Goal: Task Accomplishment & Management: Complete application form

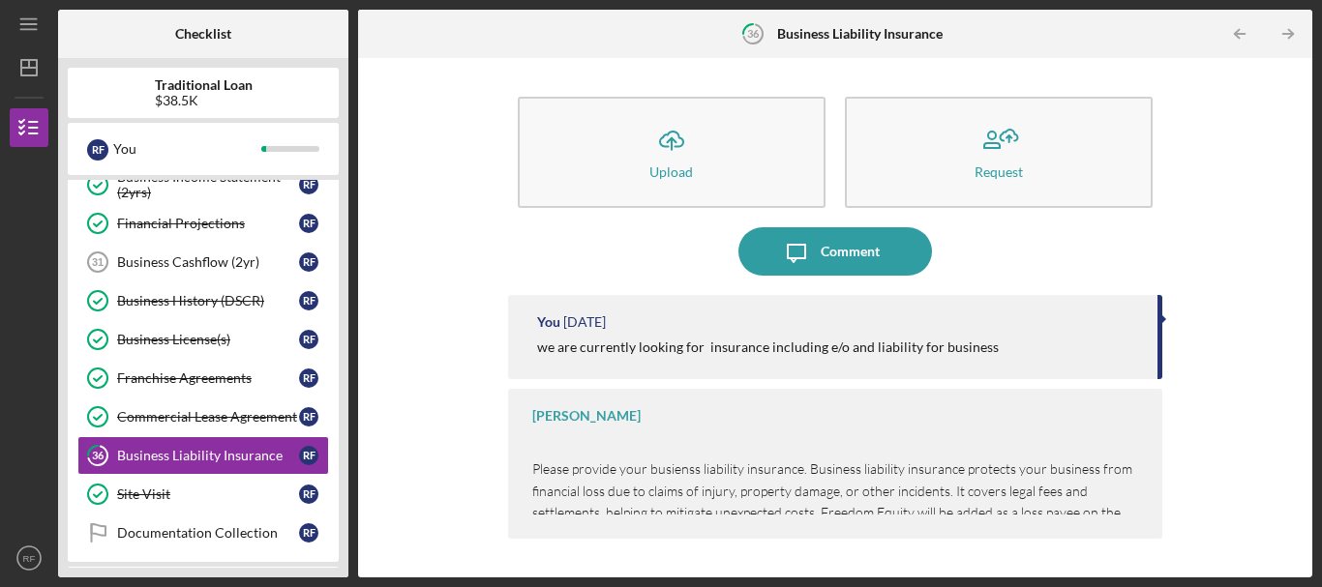
scroll to position [633, 0]
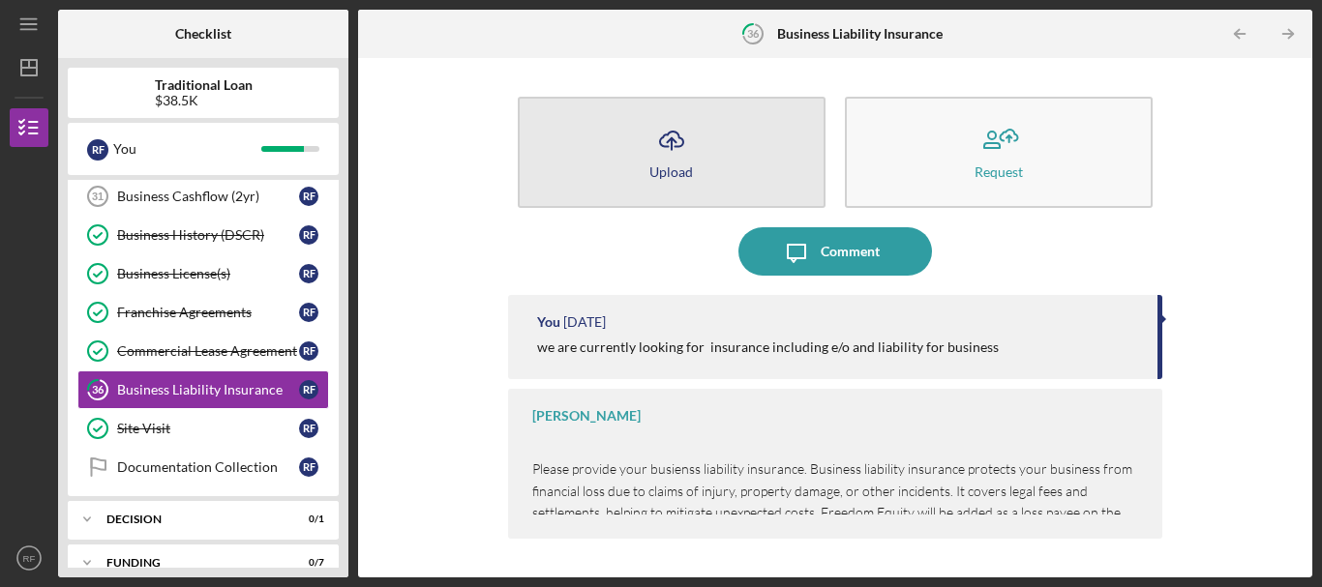
click at [675, 165] on div "Upload" at bounding box center [671, 171] width 44 height 15
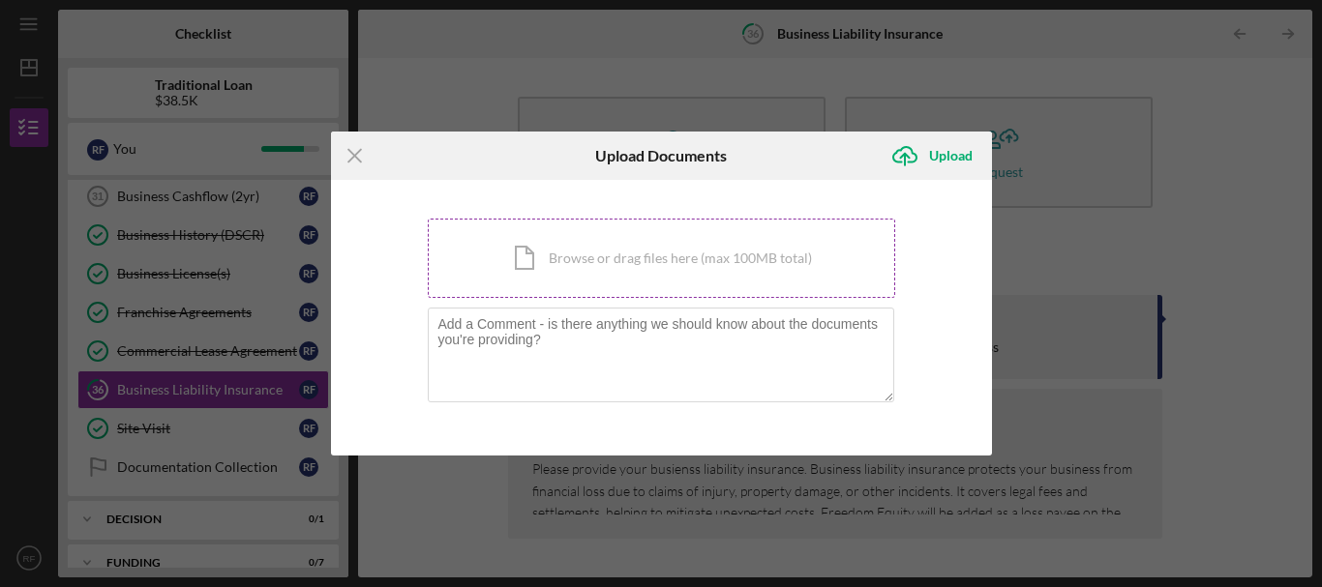
click at [671, 260] on div "Icon/Document Browse or drag files here (max 100MB total) Tap to choose files o…" at bounding box center [661, 258] width 467 height 79
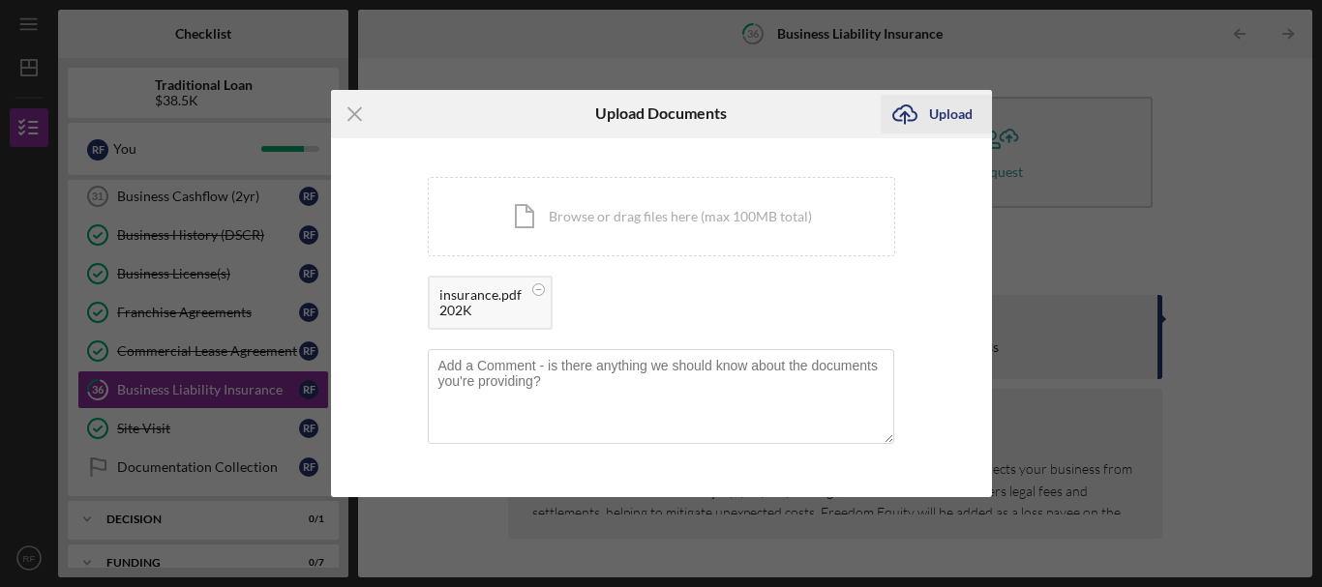
click at [950, 117] on div "Upload" at bounding box center [951, 114] width 44 height 39
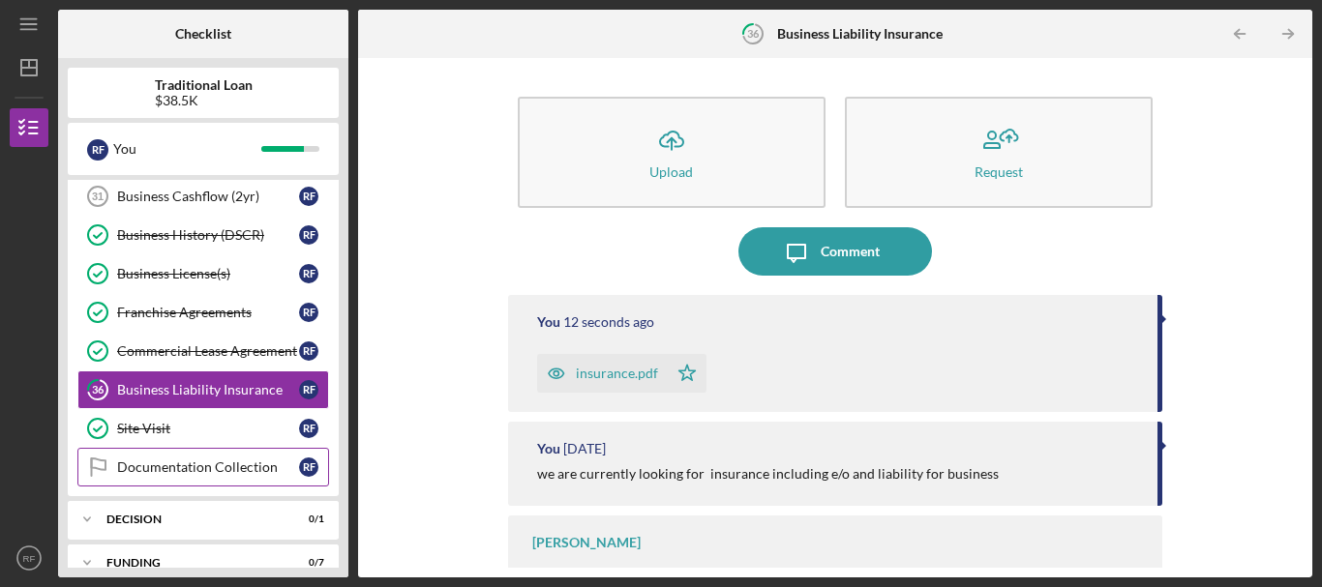
click at [230, 466] on div "Documentation Collection" at bounding box center [208, 467] width 182 height 15
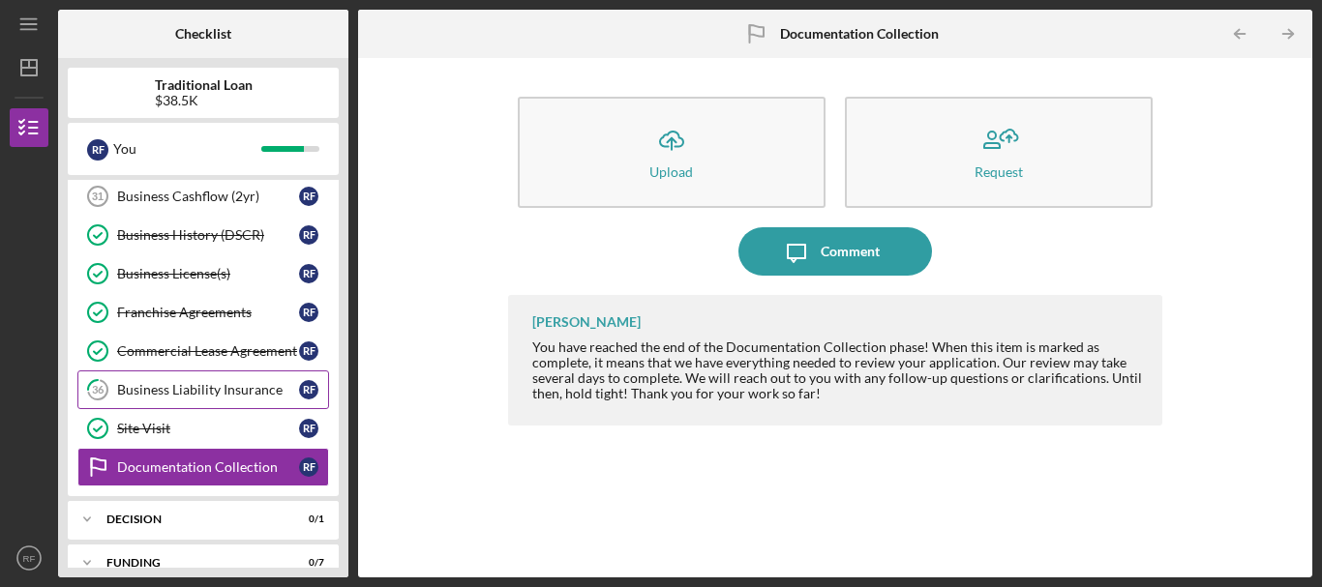
click at [204, 392] on div "Business Liability Insurance" at bounding box center [208, 389] width 182 height 15
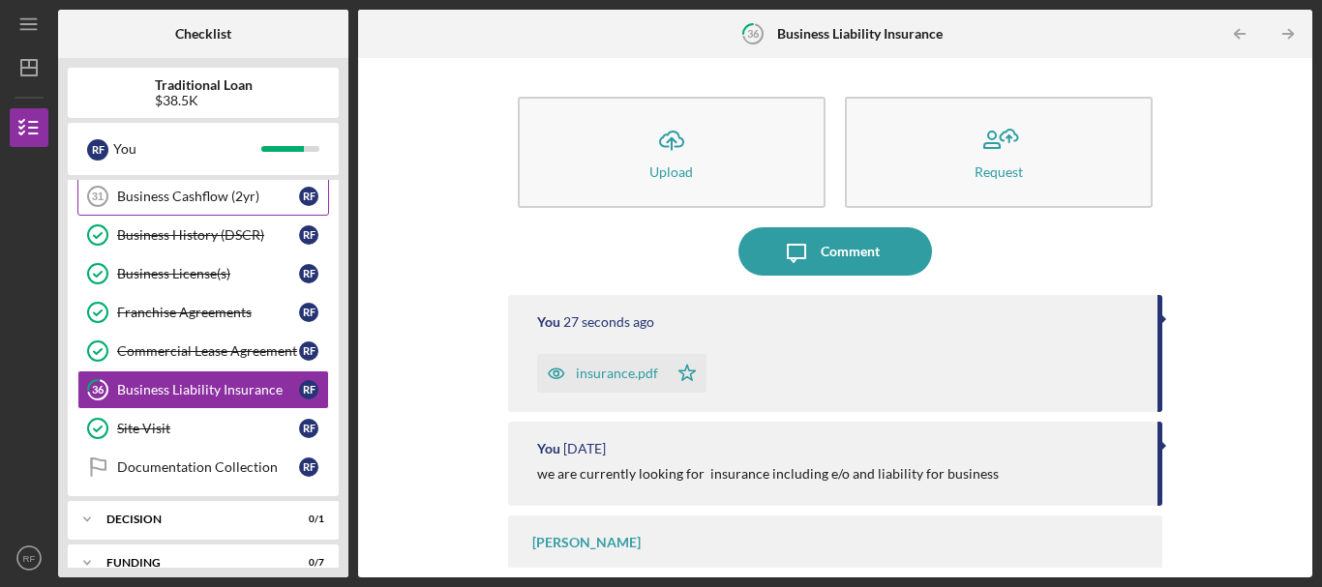
click at [220, 197] on div "Business Cashflow (2yr)" at bounding box center [208, 196] width 182 height 15
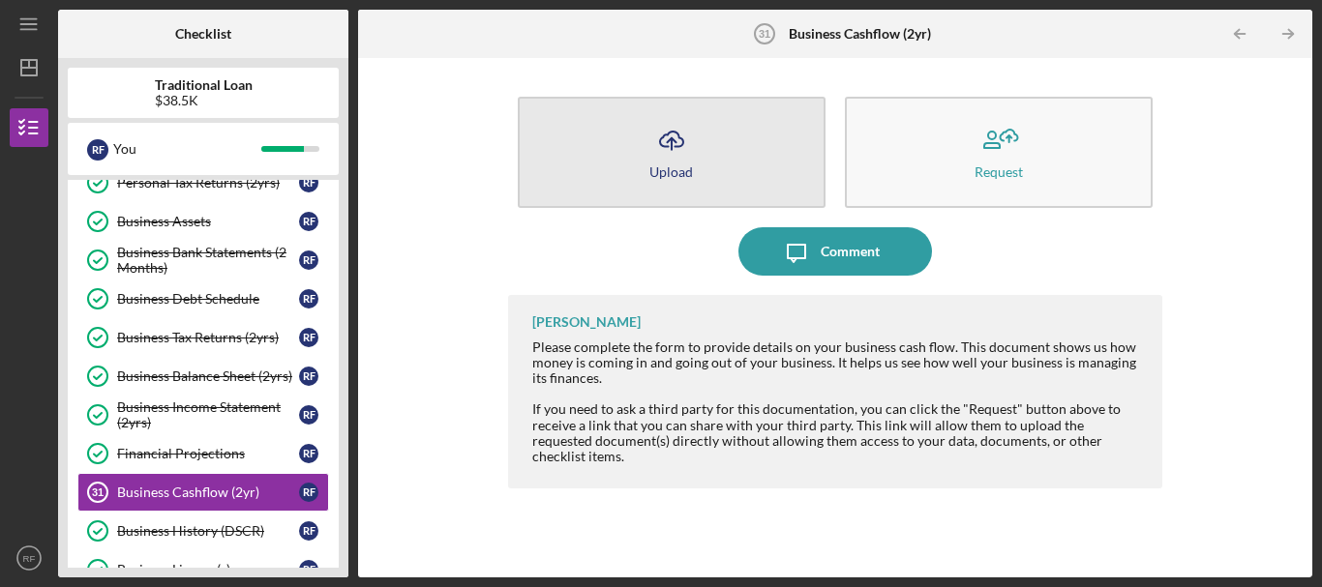
scroll to position [330, 0]
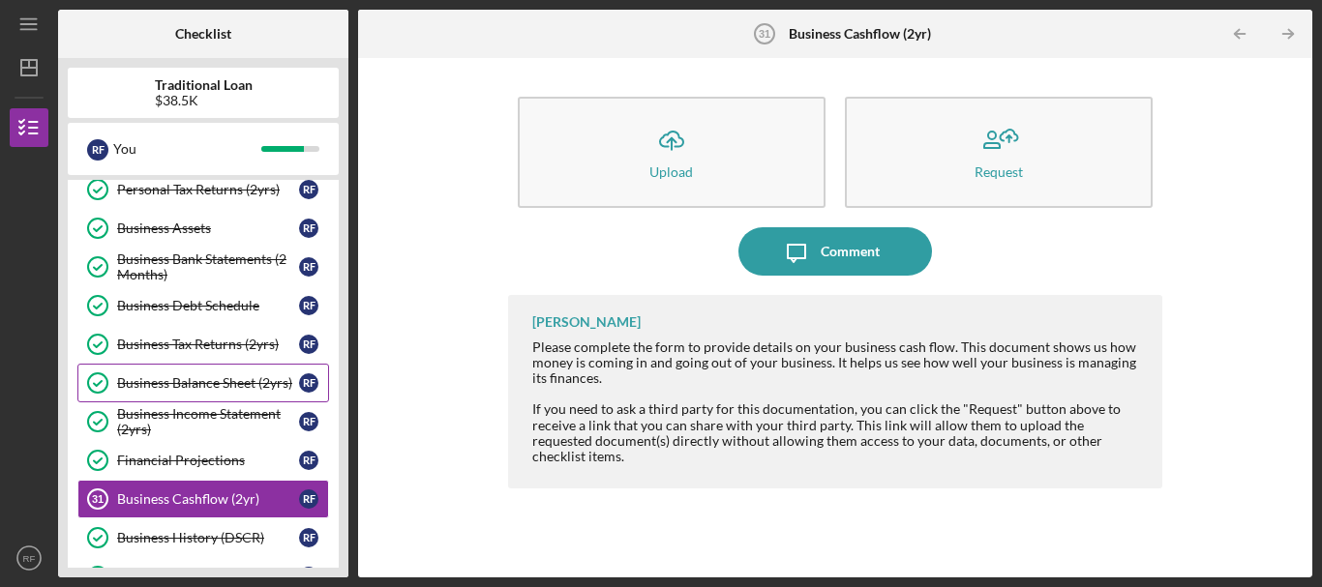
click at [216, 387] on div "Business Balance Sheet (2yrs)" at bounding box center [208, 382] width 182 height 15
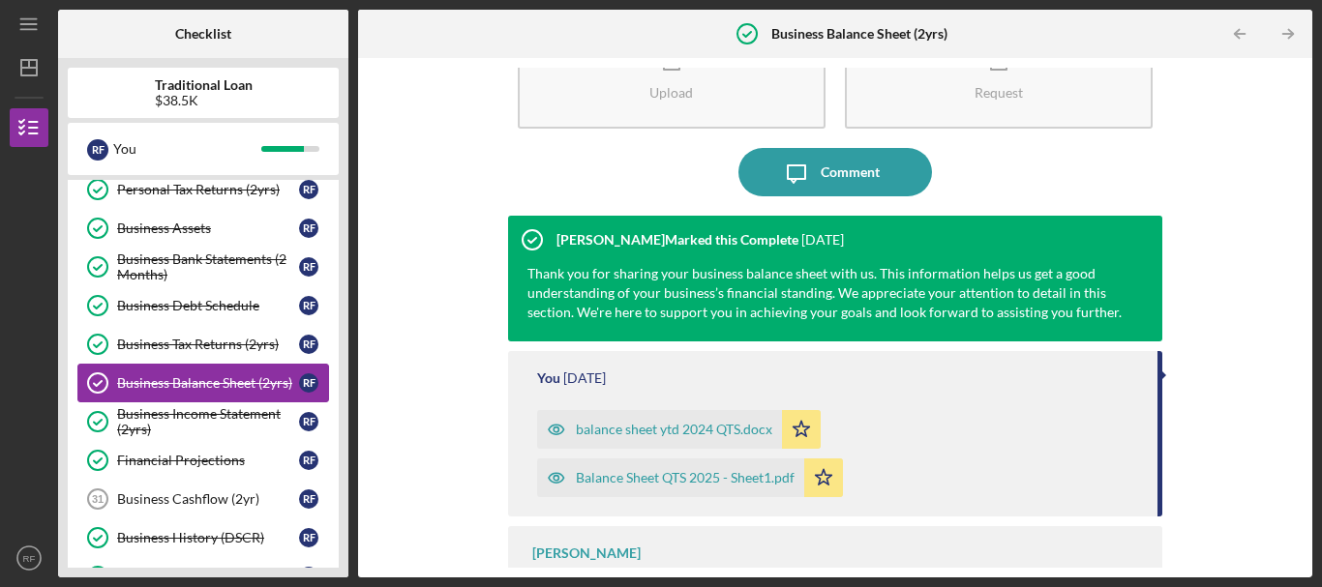
scroll to position [109, 0]
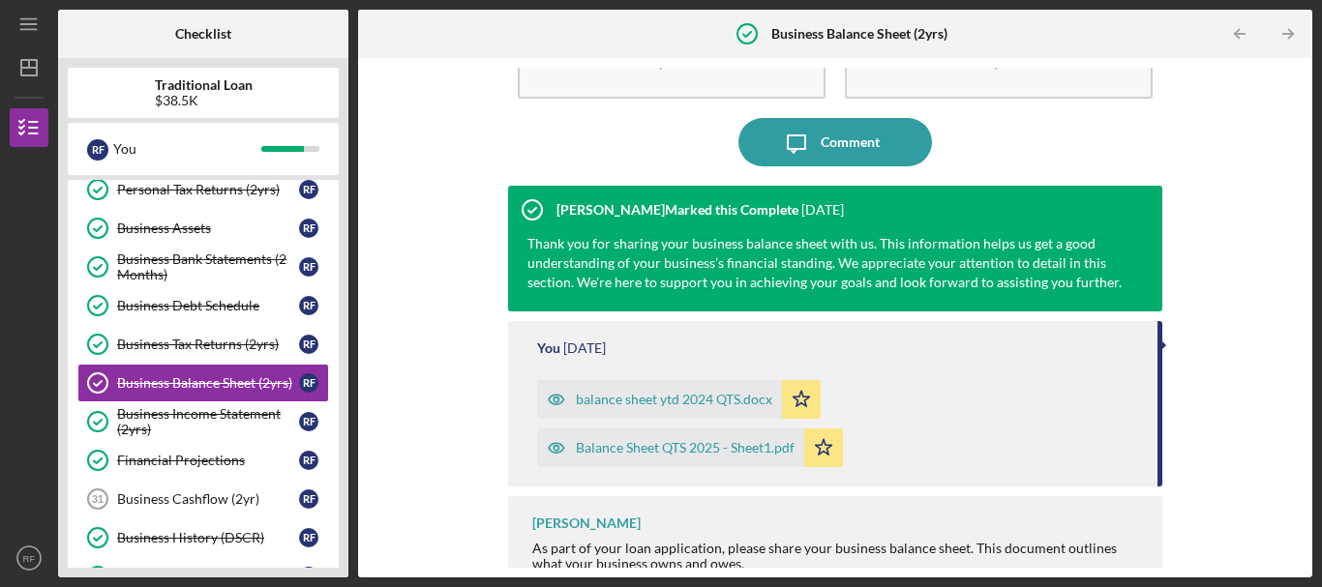
drag, startPoint x: 649, startPoint y: 398, endPoint x: 1007, endPoint y: 405, distance: 358.1
click at [1007, 405] on div "balance sheet ytd 2024 QTS.docx Icon/Star Balance Sheet QTS 2025 - Sheet1.pdf I…" at bounding box center [837, 419] width 601 height 97
click at [736, 396] on div "balance sheet ytd 2024 QTS.docx" at bounding box center [674, 399] width 196 height 15
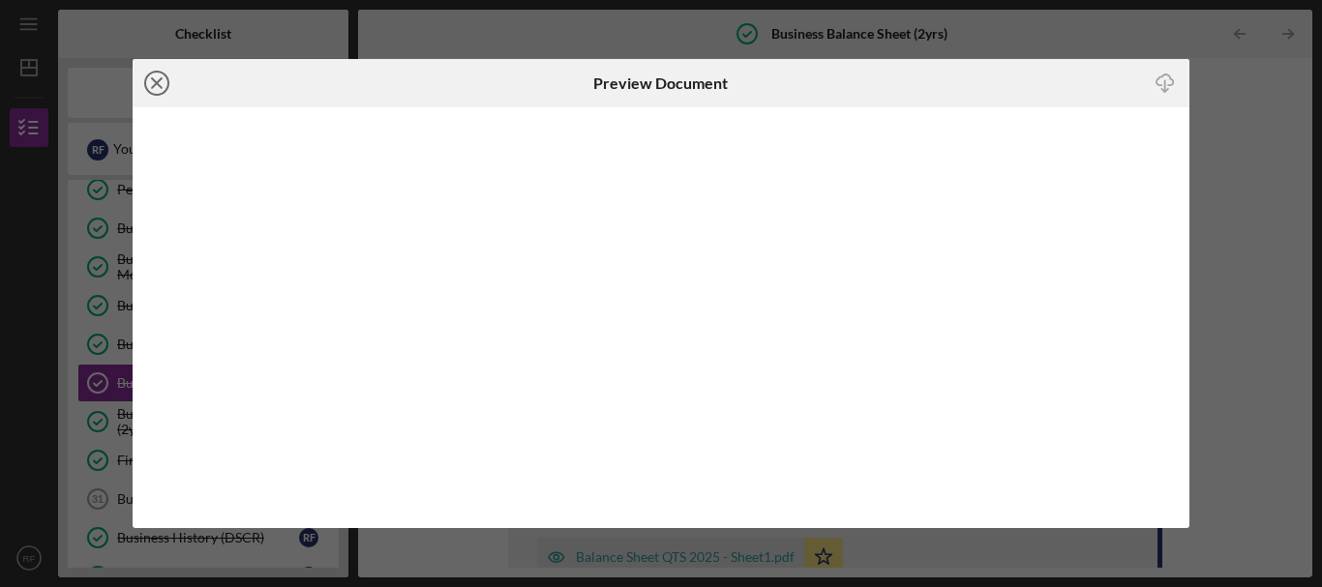
click at [147, 86] on icon "Icon/Close" at bounding box center [157, 83] width 48 height 48
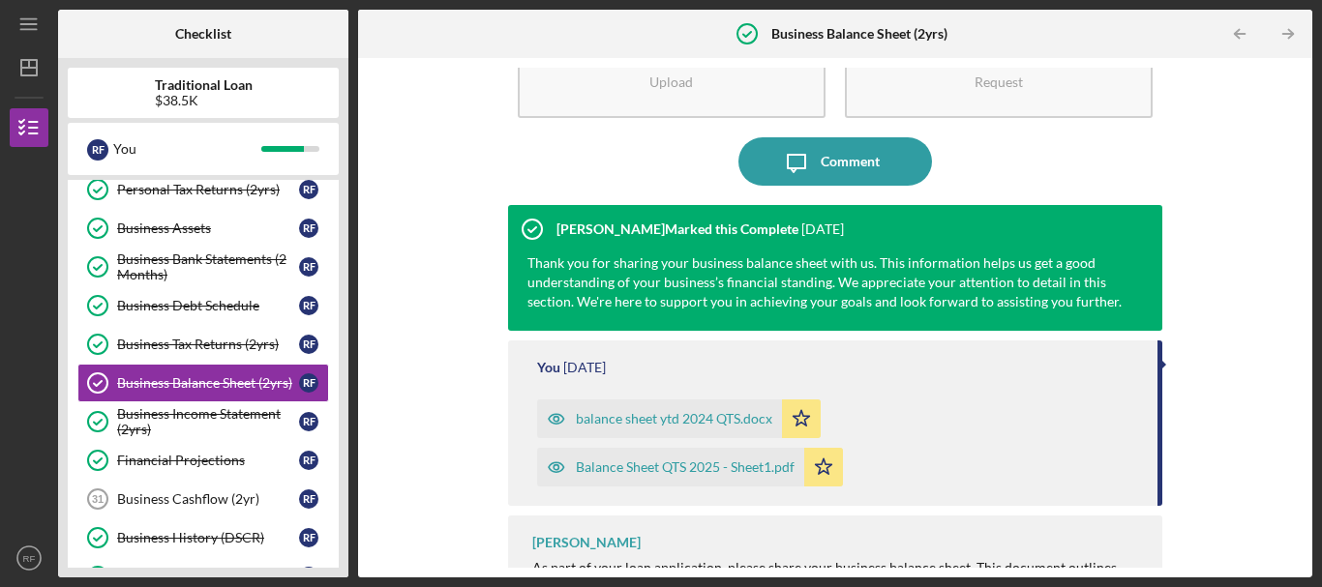
scroll to position [100, 0]
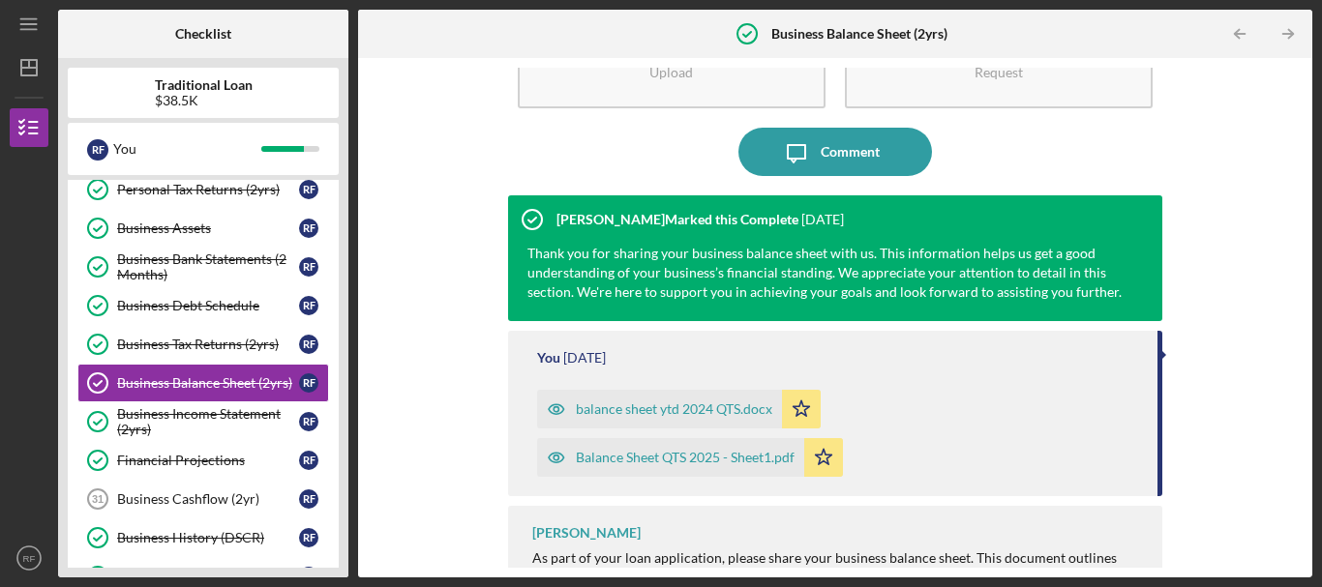
click at [759, 465] on div "Balance Sheet QTS 2025 - Sheet1.pdf" at bounding box center [685, 457] width 219 height 15
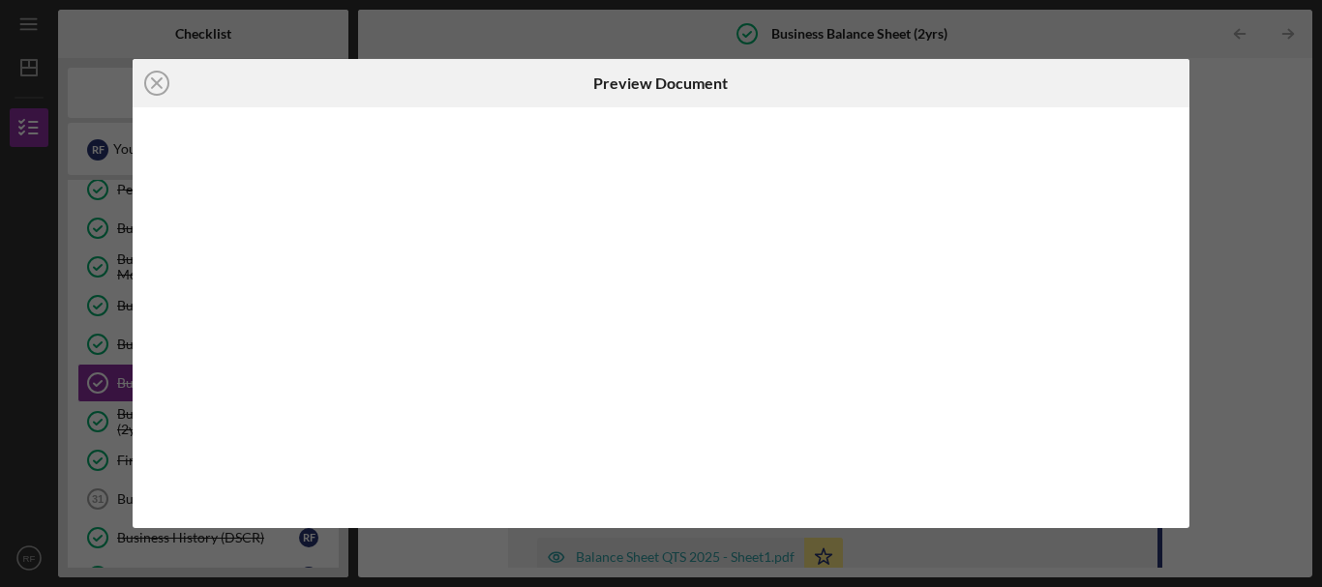
scroll to position [9, 0]
